Goal: Information Seeking & Learning: Learn about a topic

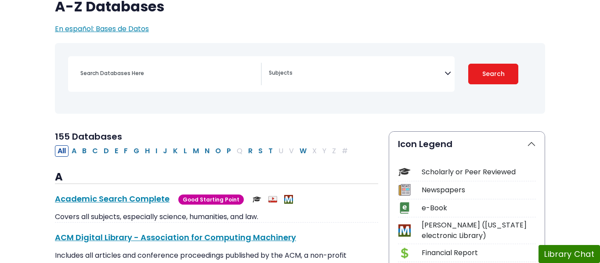
scroll to position [84, 0]
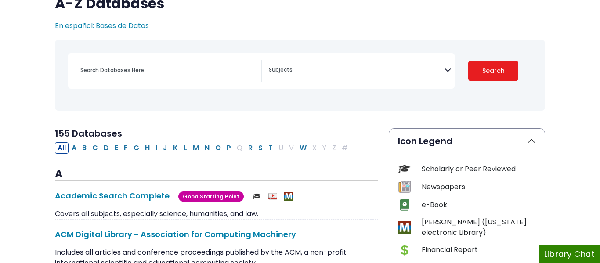
click at [361, 72] on textarea "Search" at bounding box center [357, 70] width 176 height 7
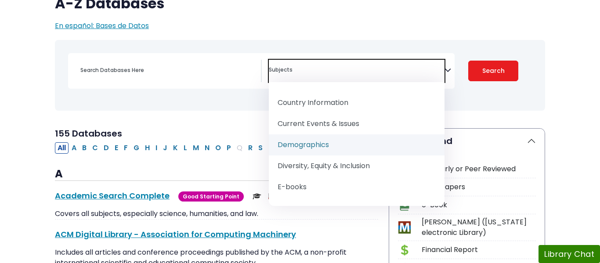
scroll to position [341, 0]
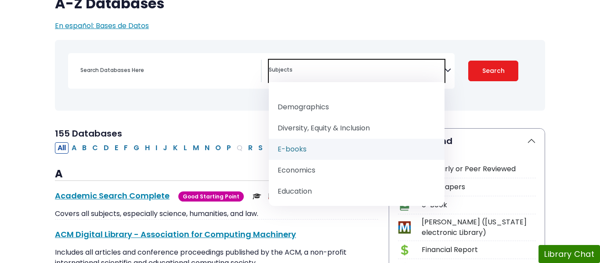
select select "219052"
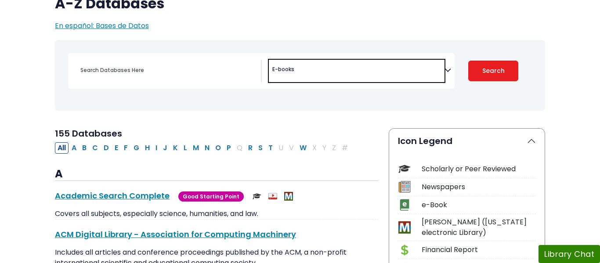
scroll to position [206, 0]
click at [390, 63] on span "× E-books" at bounding box center [357, 71] width 176 height 22
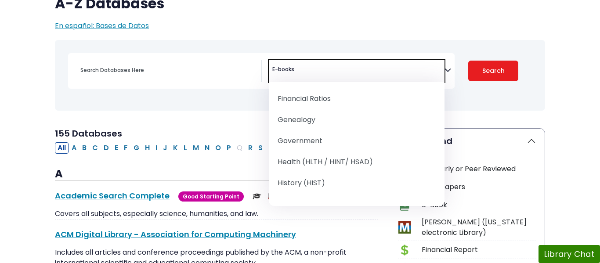
scroll to position [518, 0]
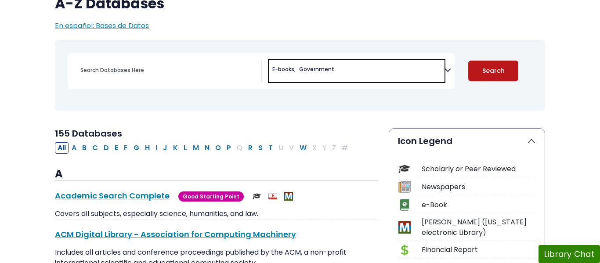
click at [484, 77] on button "Search" at bounding box center [493, 71] width 50 height 21
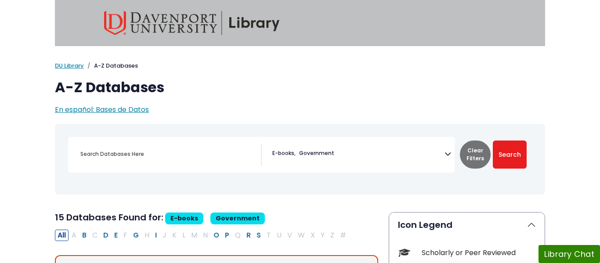
click at [357, 160] on span "× E-books × Government" at bounding box center [357, 155] width 176 height 22
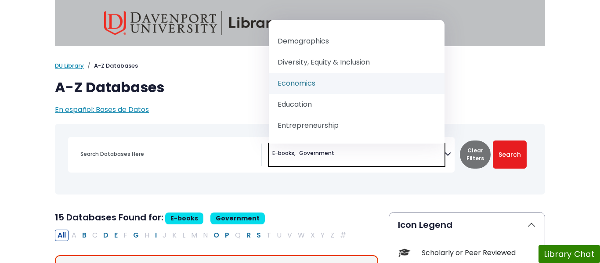
scroll to position [386, 0]
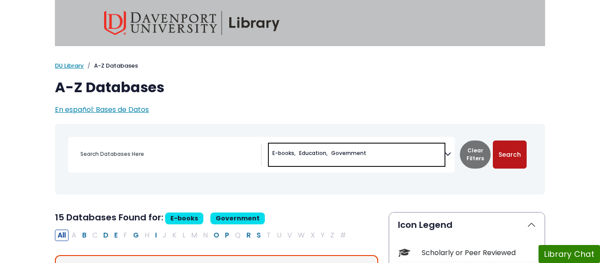
click at [501, 149] on button "Search" at bounding box center [510, 155] width 34 height 28
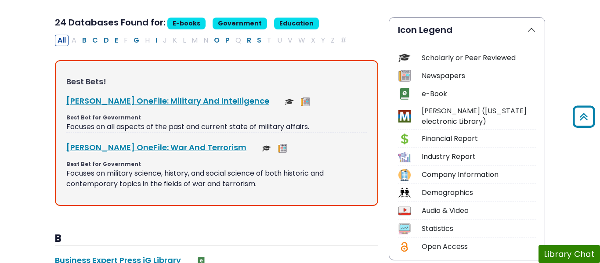
scroll to position [196, 0]
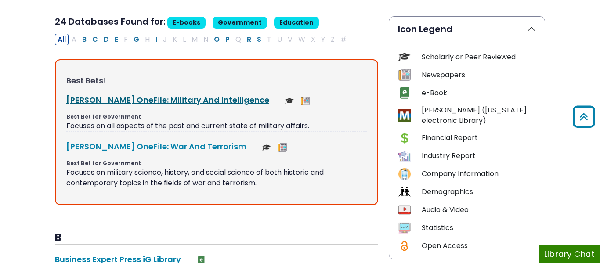
click at [134, 105] on link "Gale OneFile: Military And Intelligence This link opens in a new window" at bounding box center [167, 99] width 203 height 11
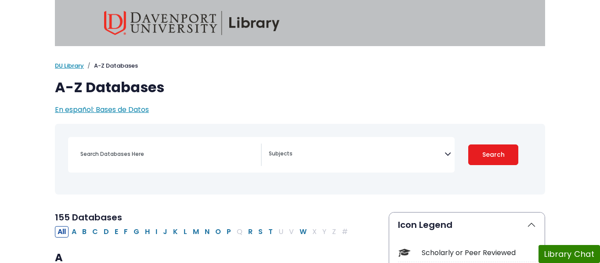
click at [348, 151] on textarea "Search" at bounding box center [357, 154] width 176 height 7
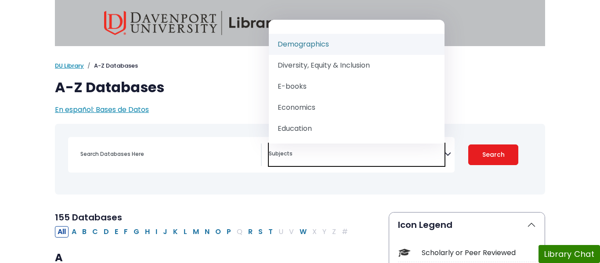
scroll to position [345, 0]
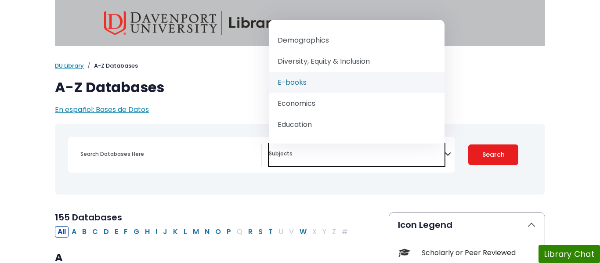
select select "219052"
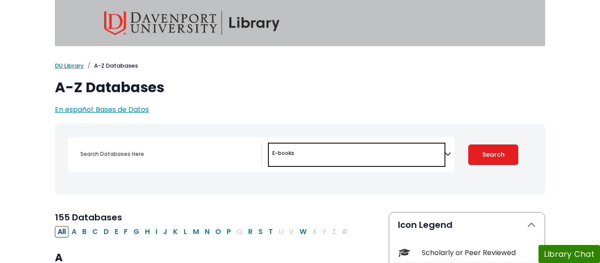
scroll to position [206, 0]
click at [298, 156] on textarea "Search" at bounding box center [298, 154] width 4 height 7
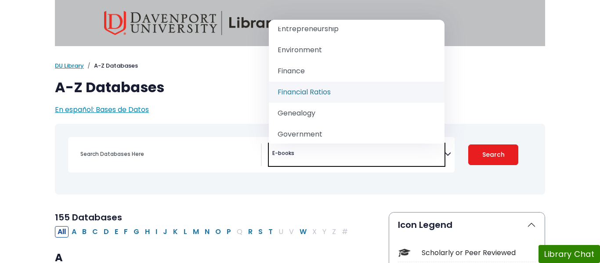
scroll to position [519, 0]
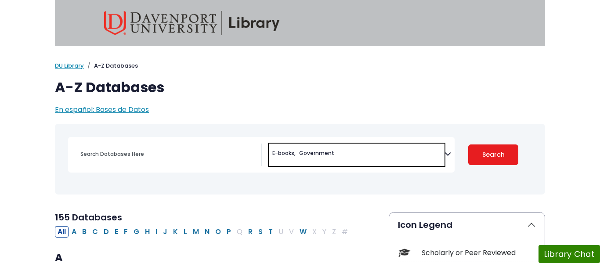
click at [341, 140] on div "[MEDICAL_DATA] Guide Accounting, Finance & Economics (ACCT, FINC & ECON) Advert…" at bounding box center [261, 155] width 387 height 36
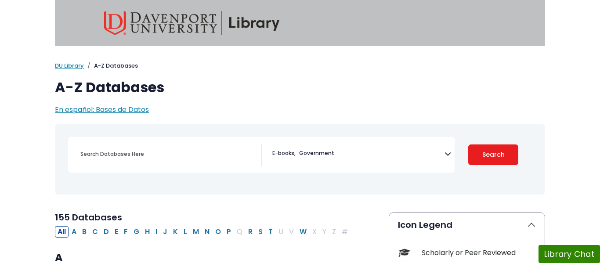
click at [341, 145] on span "× E-books × Government" at bounding box center [357, 155] width 176 height 22
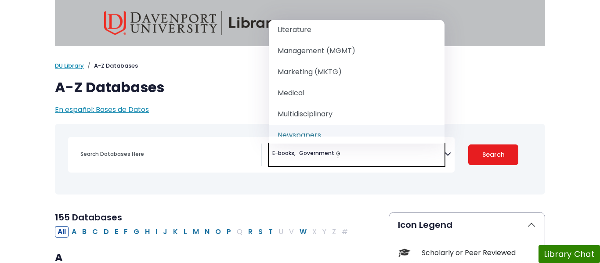
scroll to position [0, 0]
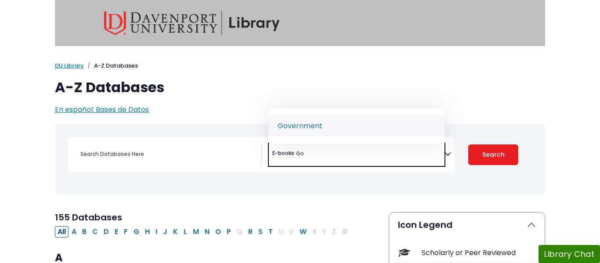
type textarea "G"
type textarea "med"
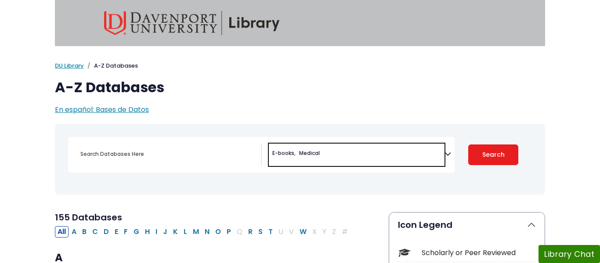
click at [337, 150] on span "× E-books × Medical" at bounding box center [357, 155] width 176 height 22
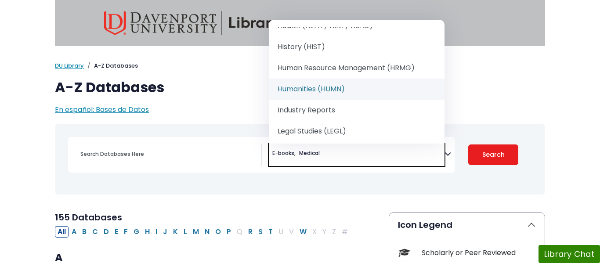
scroll to position [611, 0]
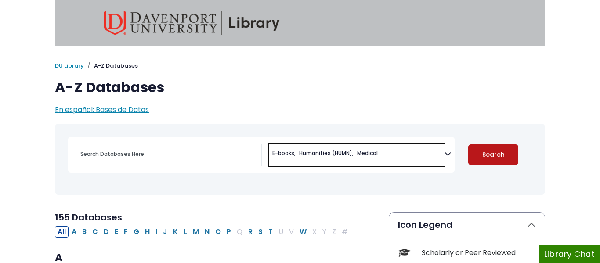
click at [473, 156] on button "Search" at bounding box center [493, 155] width 50 height 21
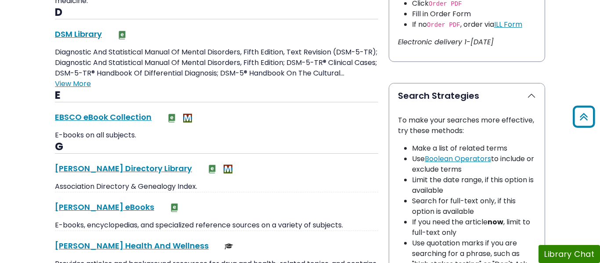
scroll to position [761, 0]
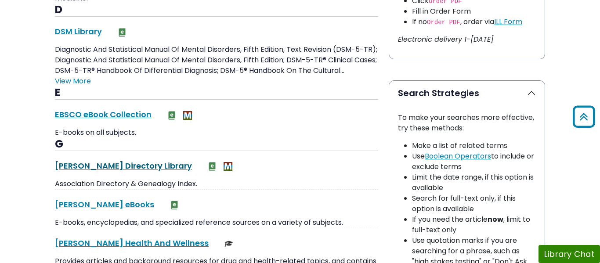
click at [111, 162] on link "[PERSON_NAME] Directory Library This link opens in a new window" at bounding box center [123, 165] width 137 height 11
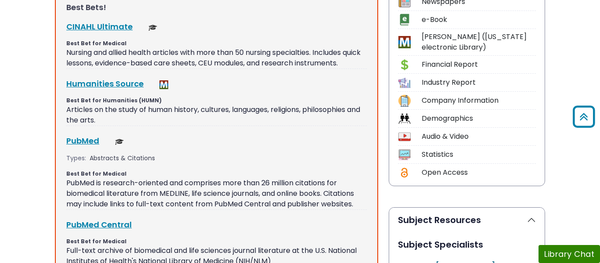
scroll to position [257, 0]
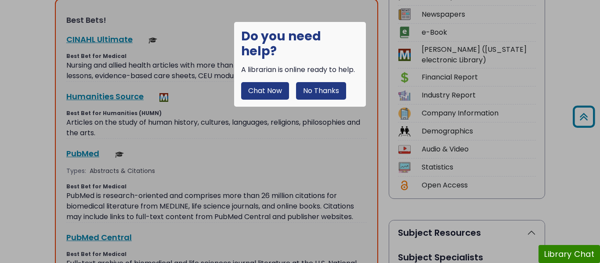
click at [281, 82] on button "Chat Now" at bounding box center [265, 91] width 48 height 18
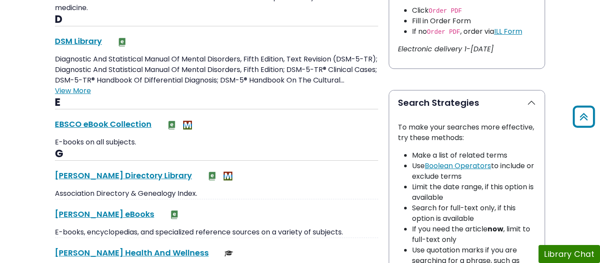
scroll to position [795, 0]
